Goal: Information Seeking & Learning: Learn about a topic

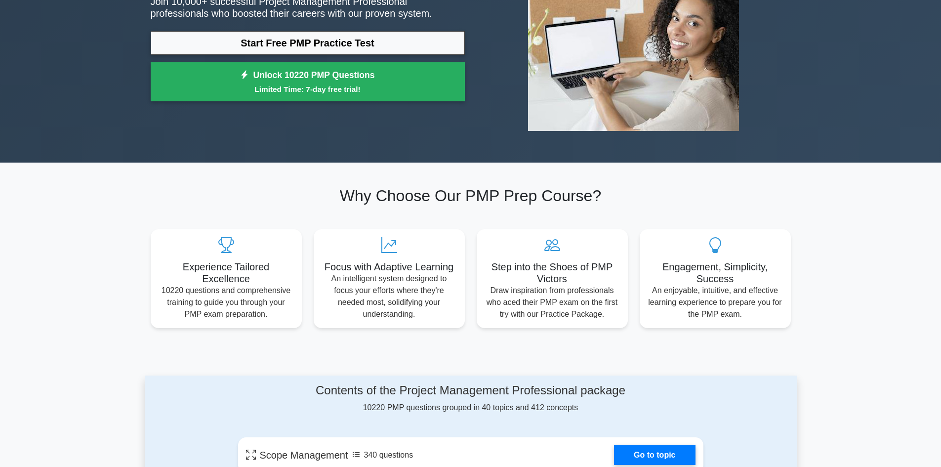
scroll to position [49, 0]
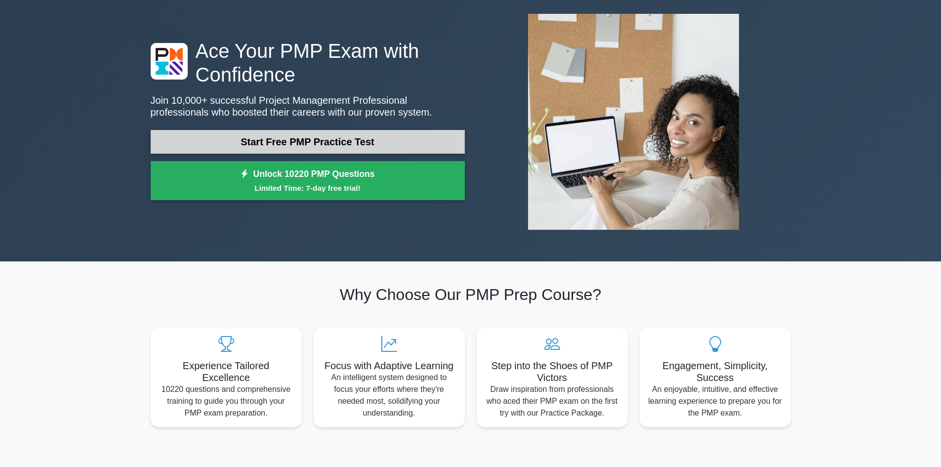
click at [282, 139] on link "Start Free PMP Practice Test" at bounding box center [308, 142] width 314 height 24
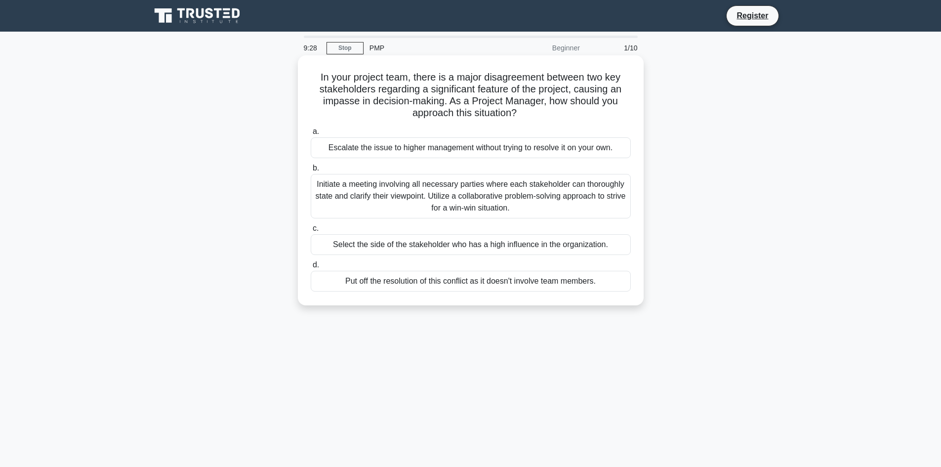
click at [335, 203] on div "Initiate a meeting involving all necessary parties where each stakeholder can t…" at bounding box center [471, 196] width 320 height 44
click at [311, 171] on input "b. Initiate a meeting involving all necessary parties where each stakeholder ca…" at bounding box center [311, 168] width 0 height 6
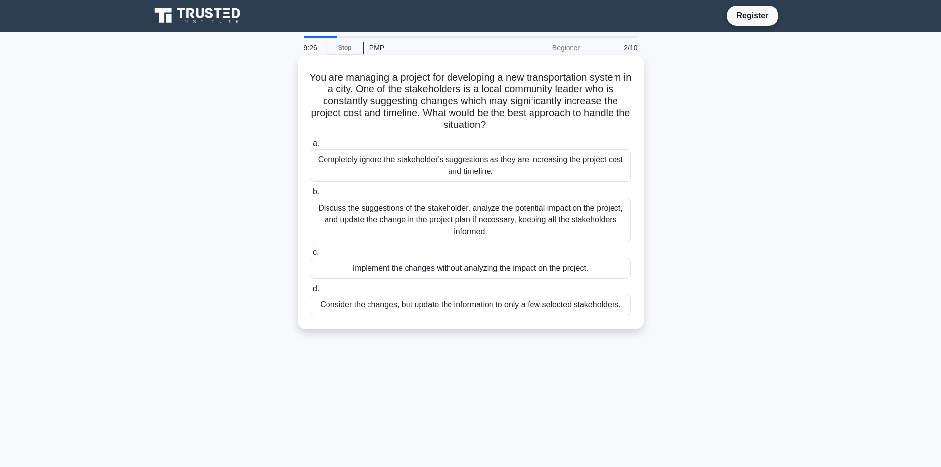
click at [417, 229] on div "Discuss the suggestions of the stakeholder, analyze the potential impact on the…" at bounding box center [471, 220] width 320 height 44
click at [311, 195] on input "b. Discuss the suggestions of the stakeholder, analyze the potential impact on …" at bounding box center [311, 192] width 0 height 6
